Goal: Register for event/course

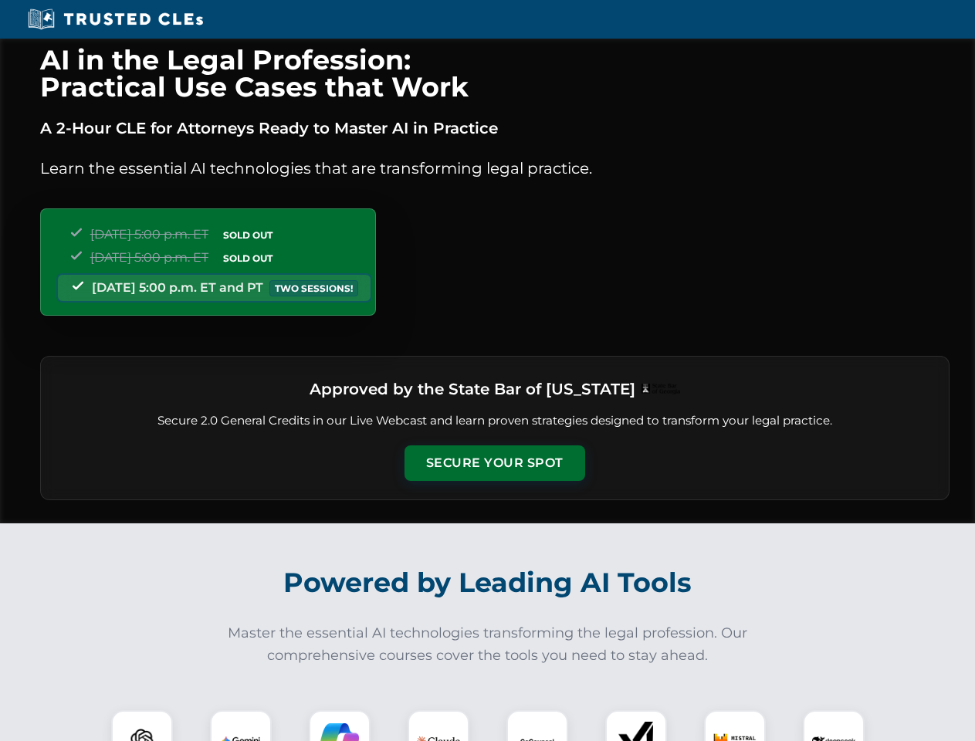
click at [494, 463] on button "Secure Your Spot" at bounding box center [494, 462] width 181 height 35
